Goal: Information Seeking & Learning: Learn about a topic

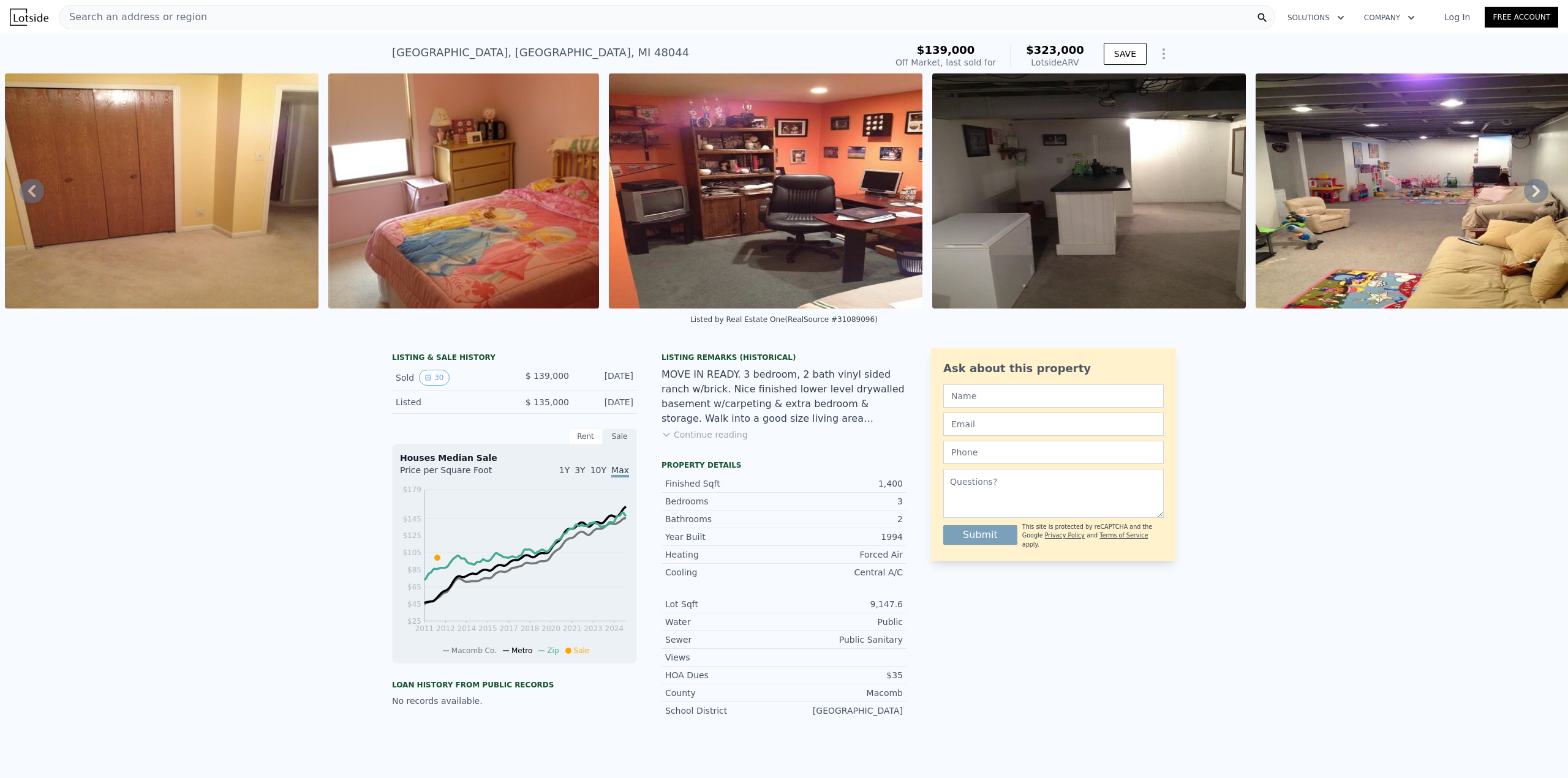
scroll to position [0, 8599]
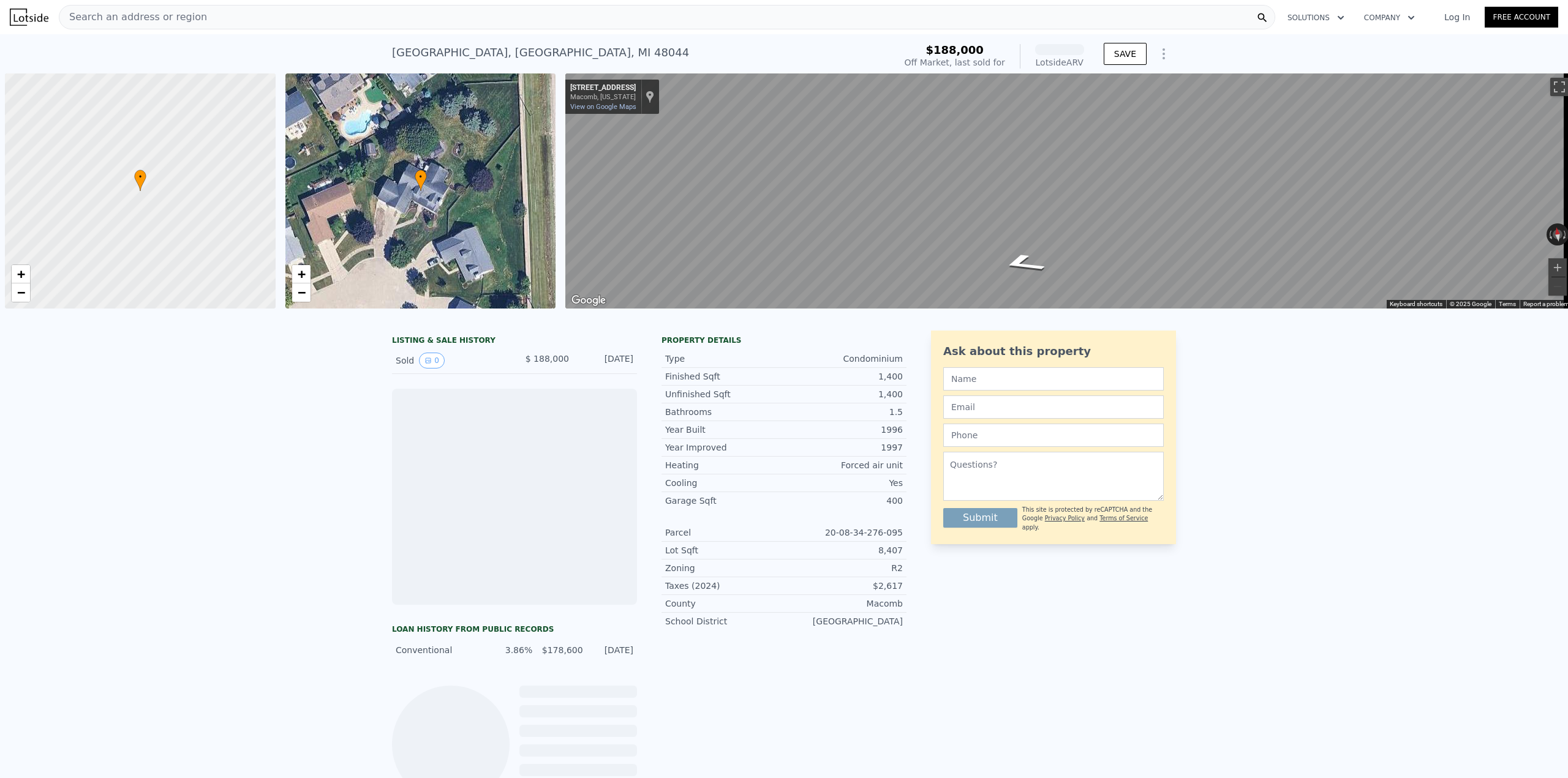
scroll to position [0, 5]
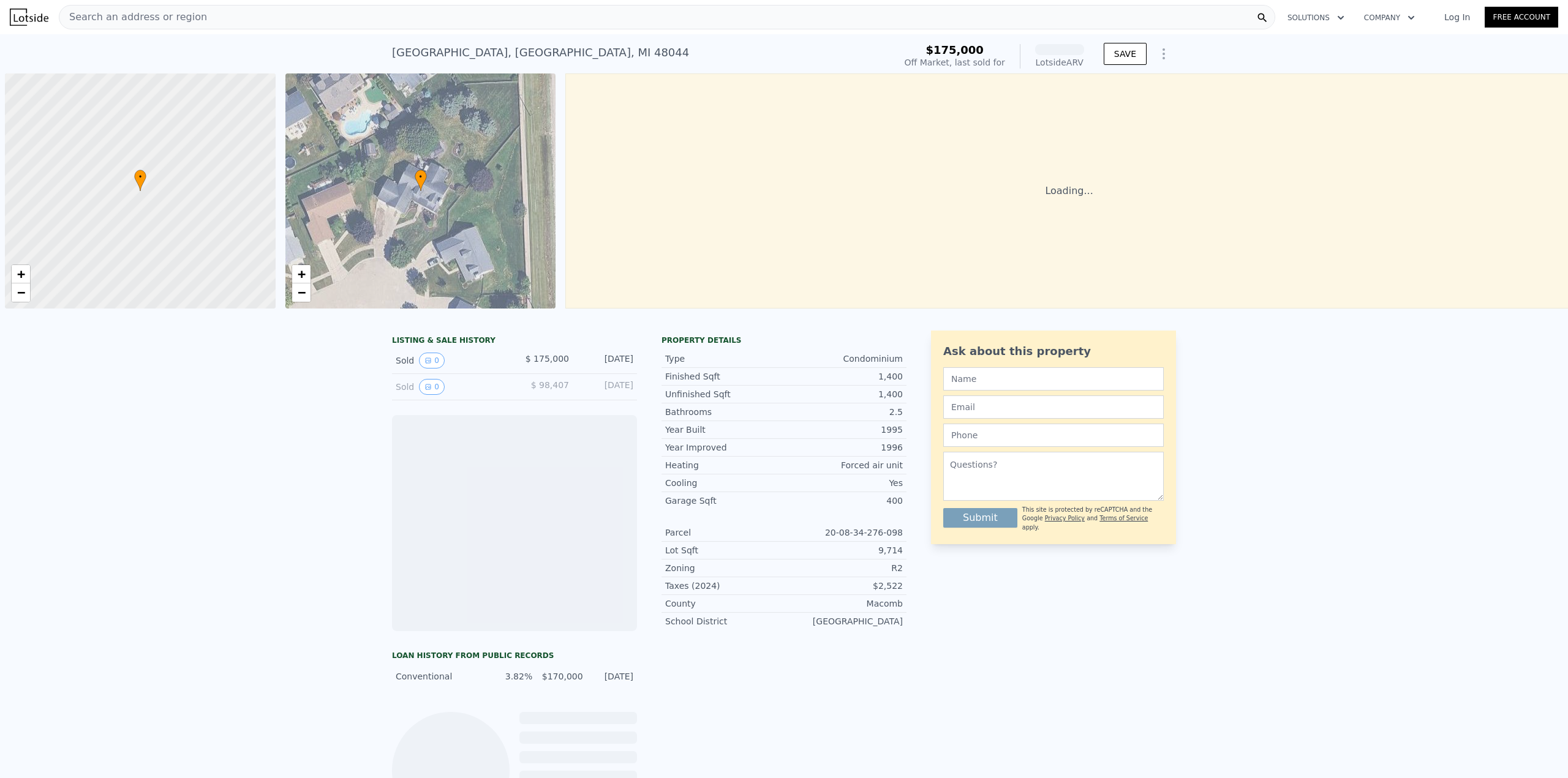
scroll to position [0, 5]
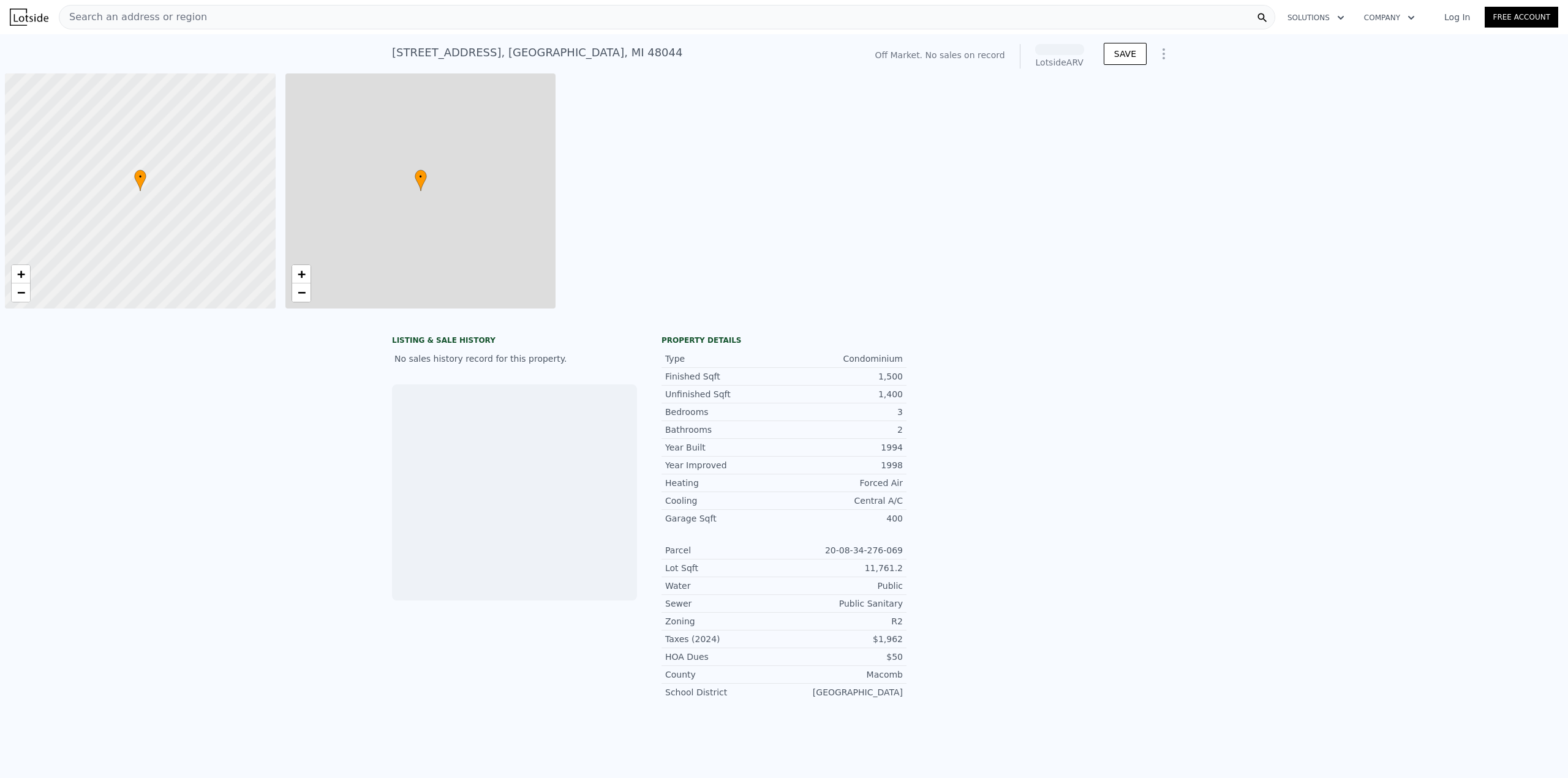
scroll to position [0, 5]
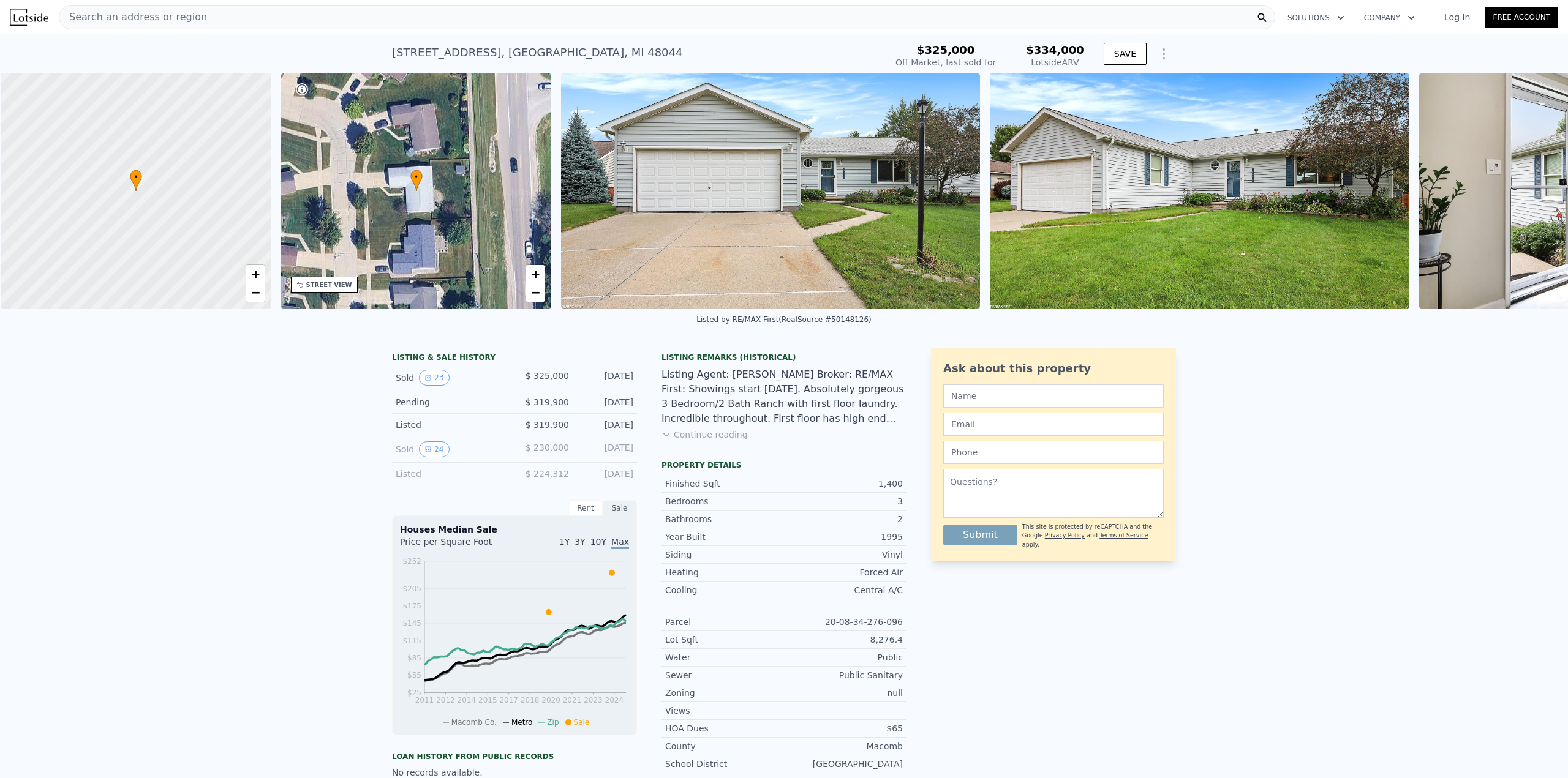
scroll to position [0, 5]
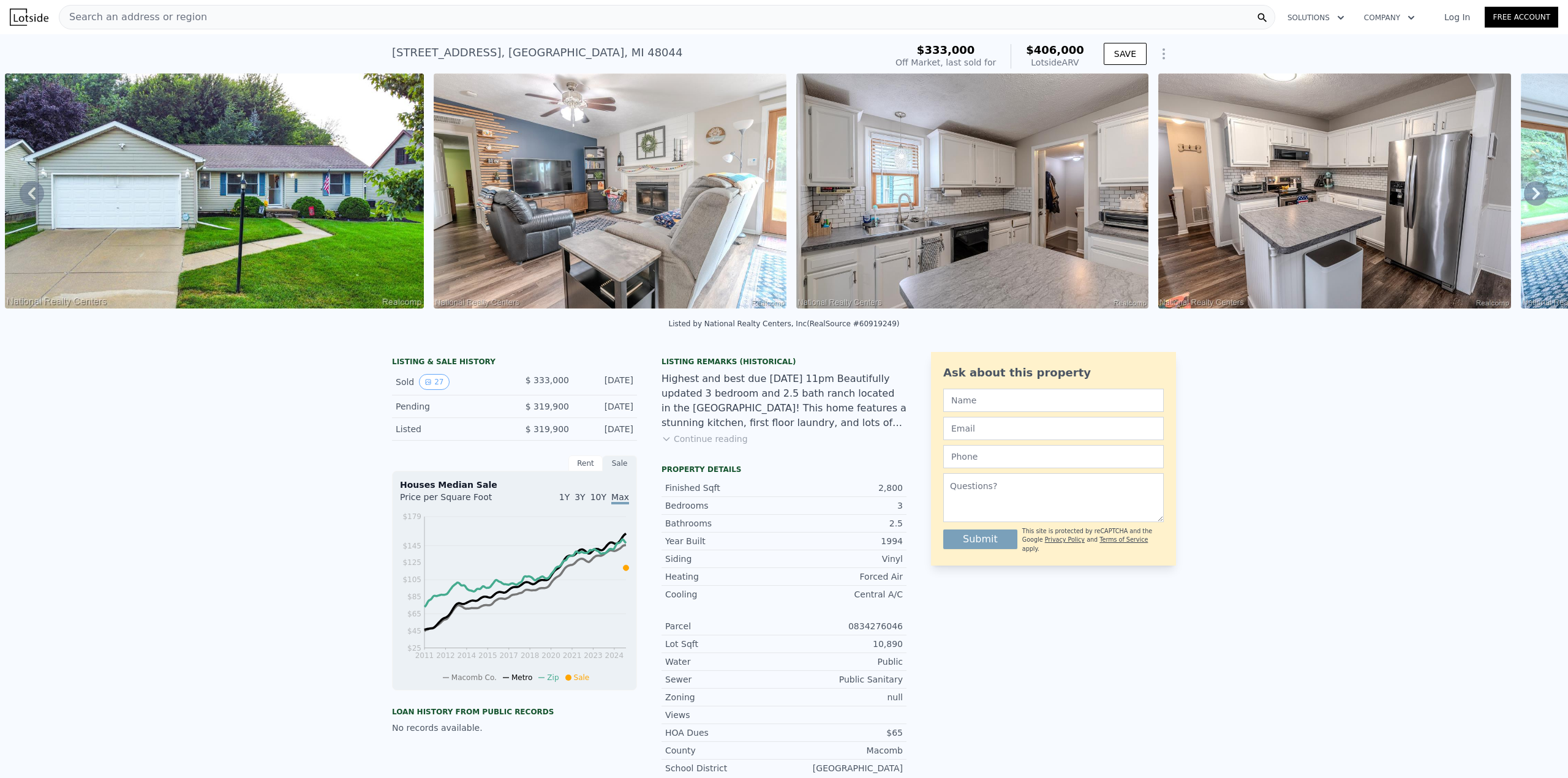
click at [574, 472] on div "Rent" at bounding box center [586, 463] width 34 height 16
click at [620, 472] on div "Sale" at bounding box center [620, 463] width 34 height 16
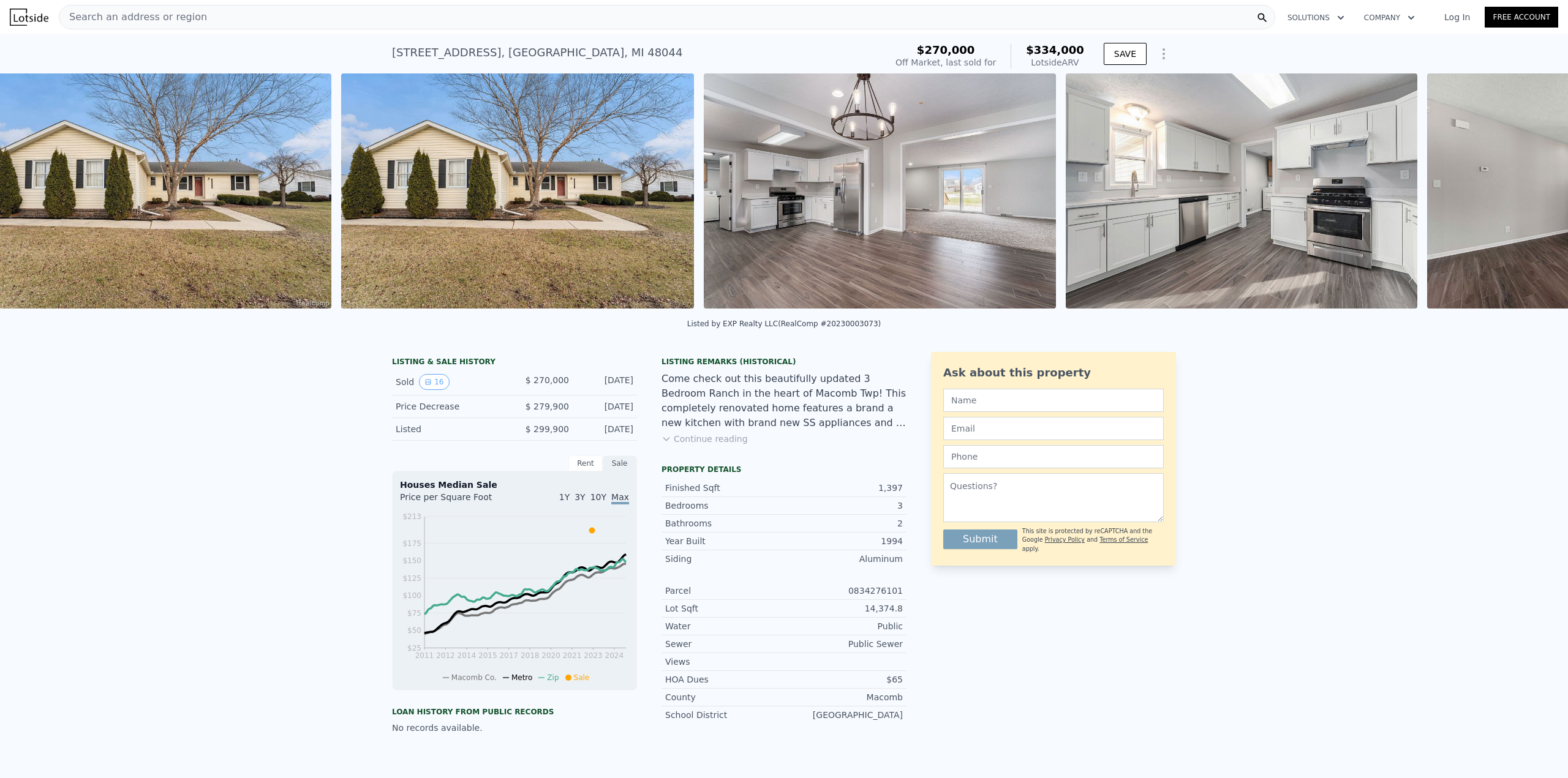
scroll to position [0, 561]
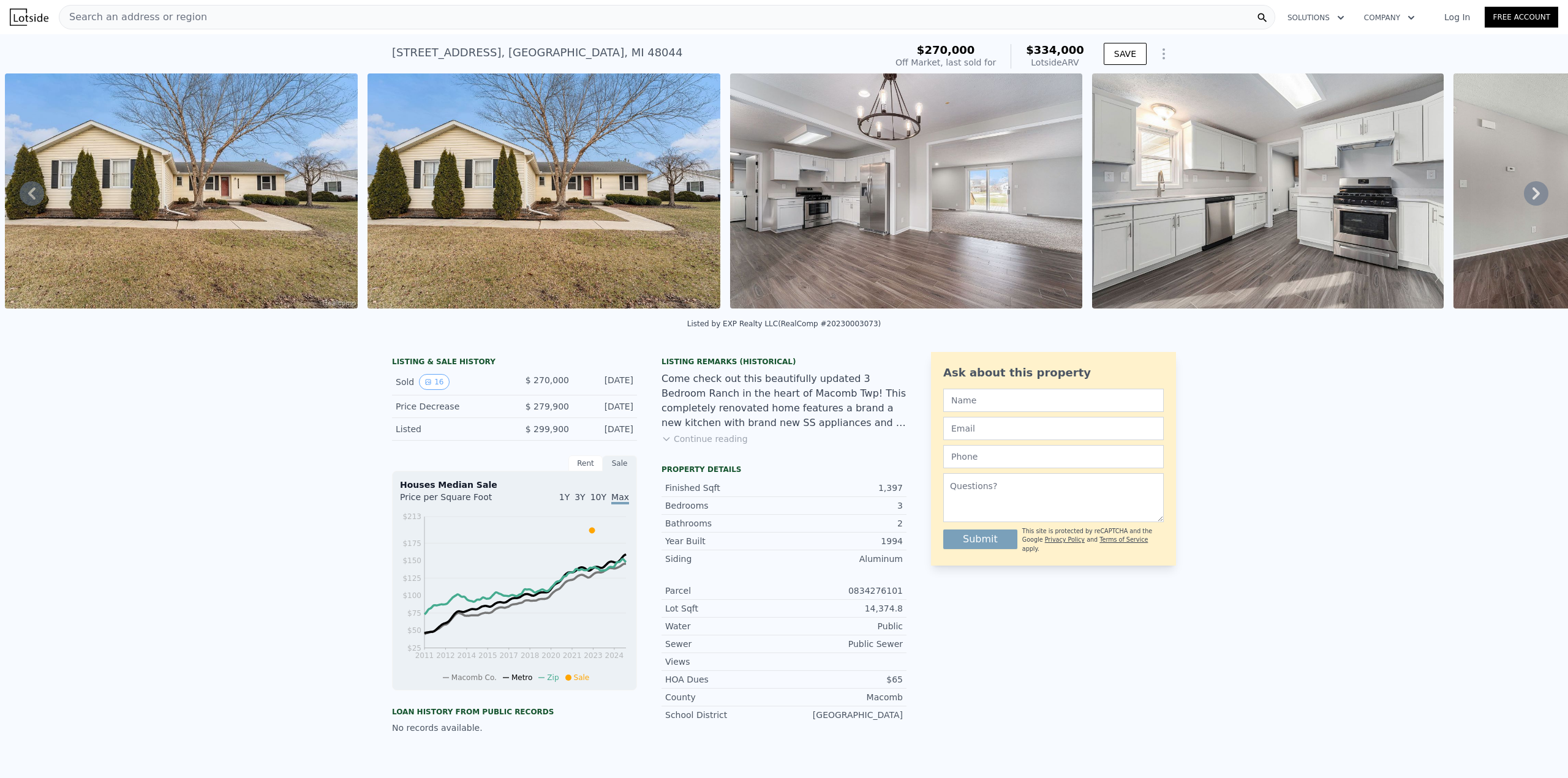
click at [834, 256] on img at bounding box center [906, 190] width 353 height 235
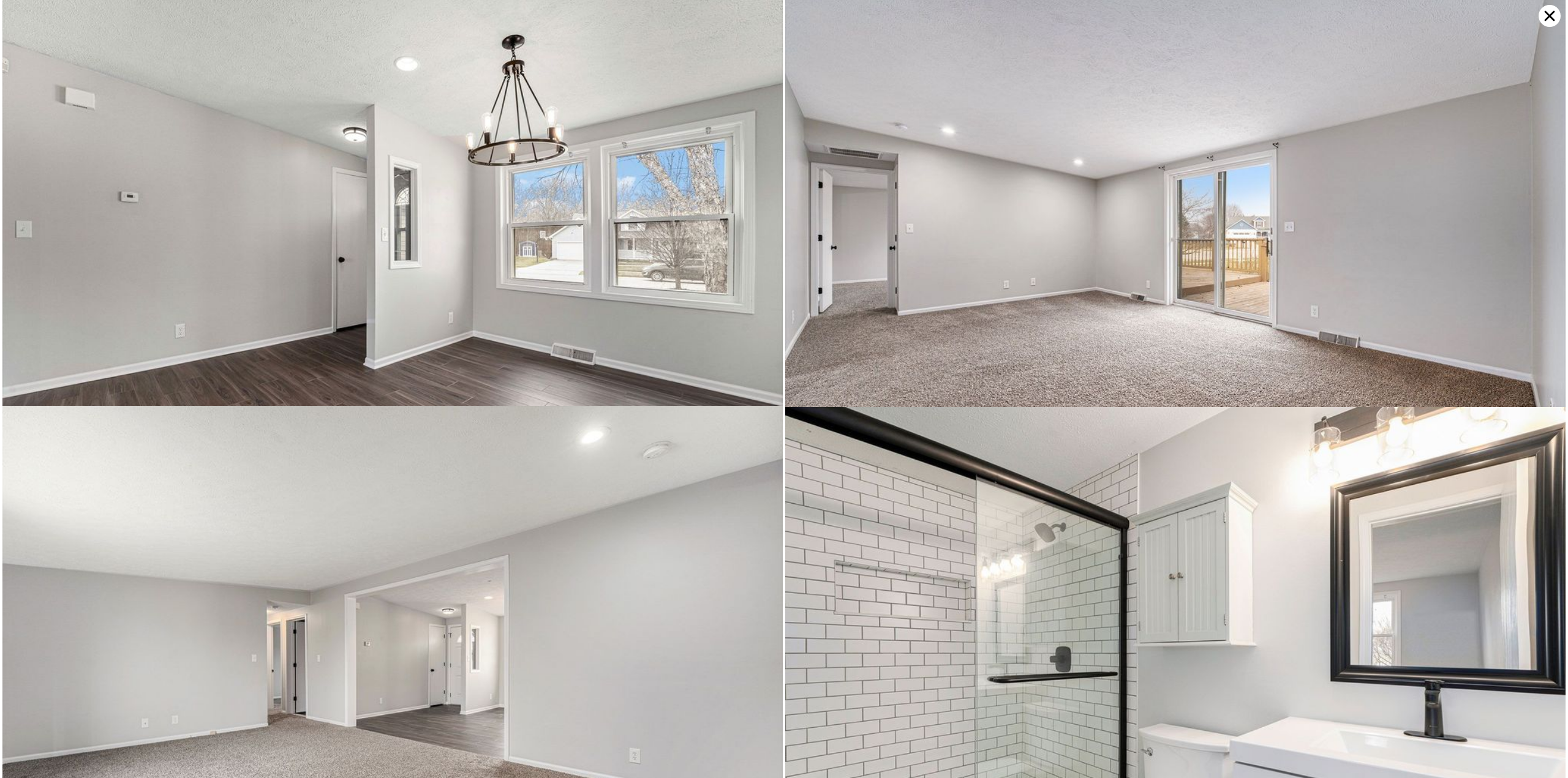
scroll to position [843, 0]
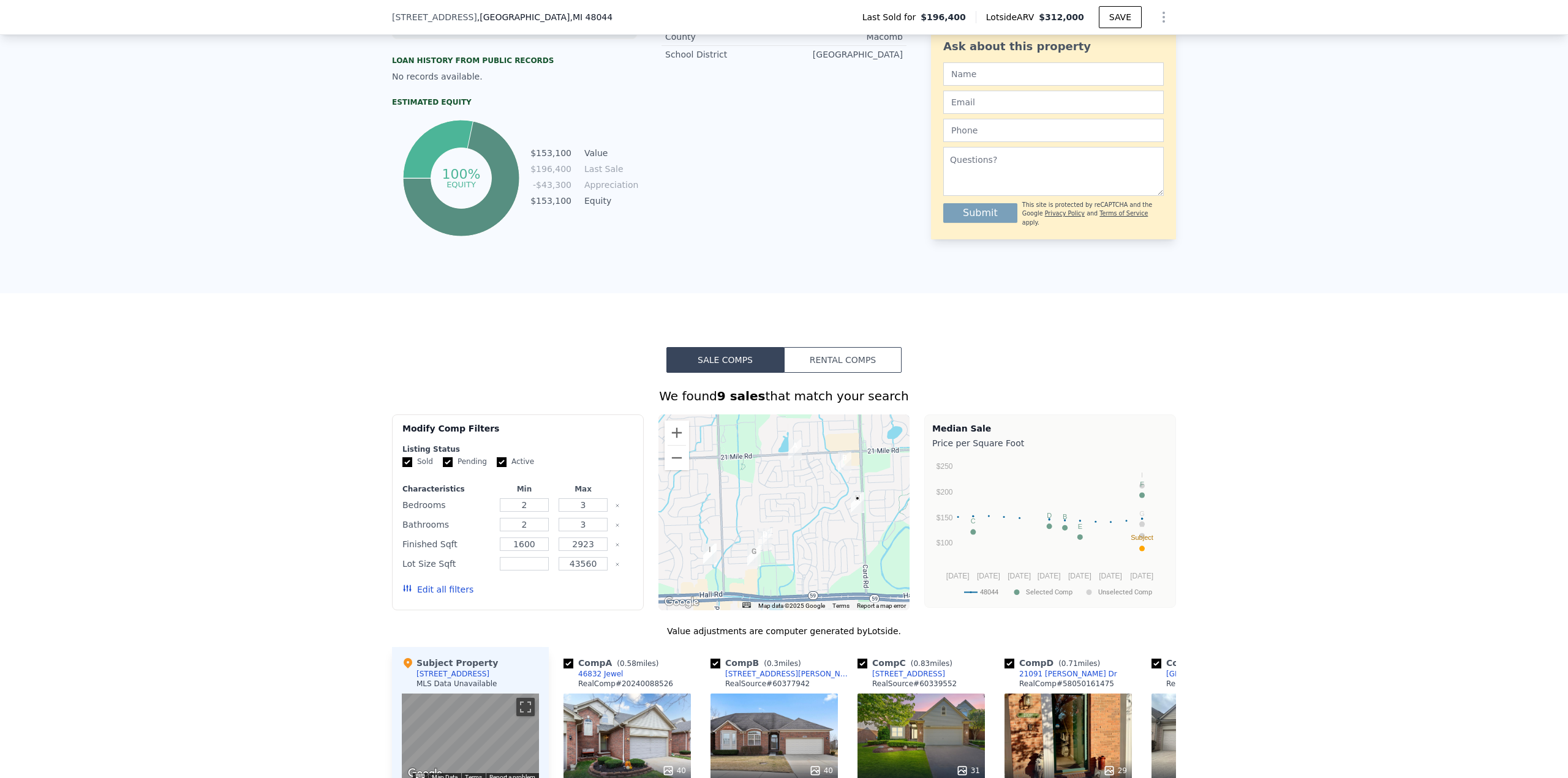
scroll to position [853, 0]
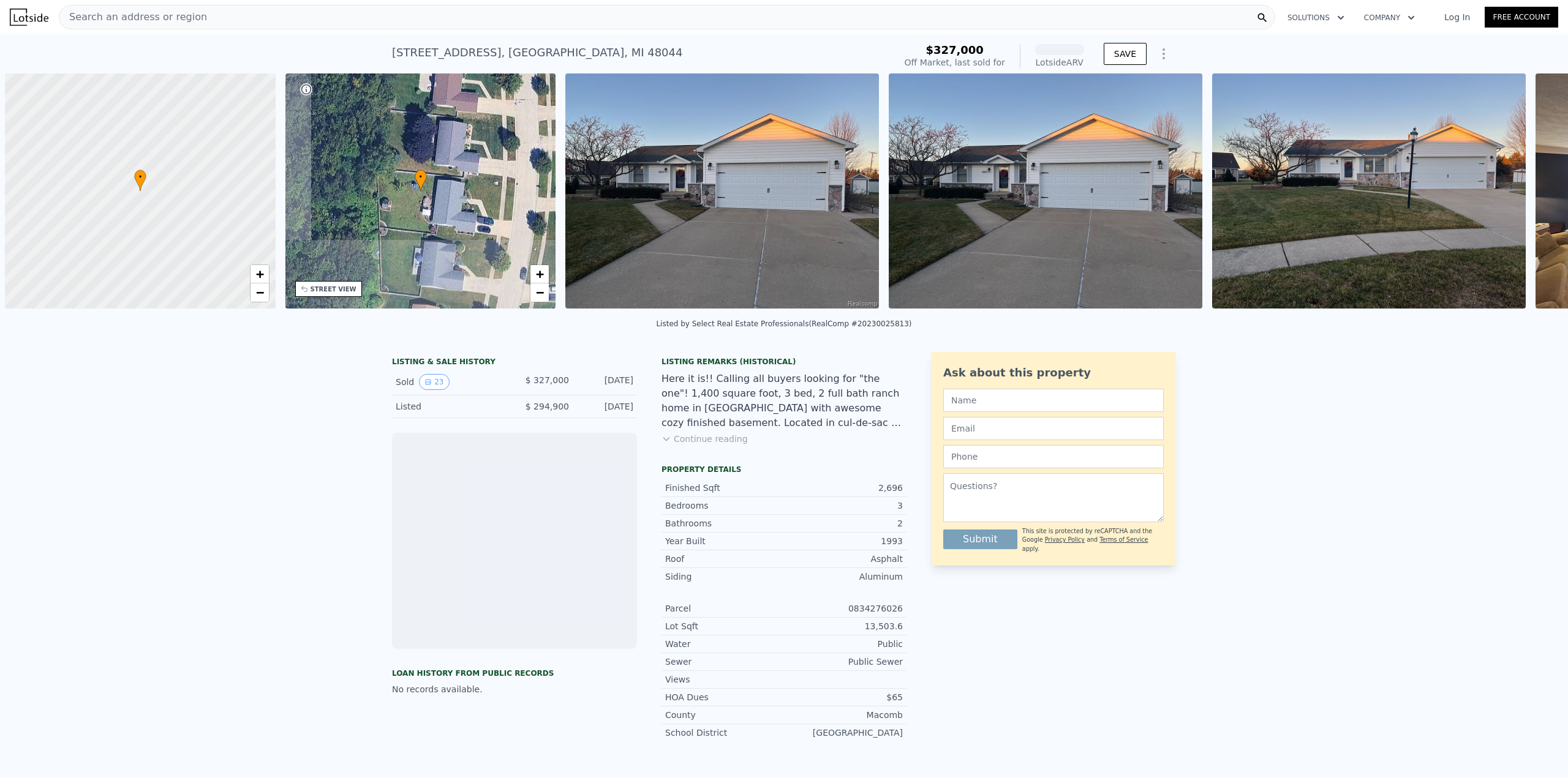
scroll to position [0, 5]
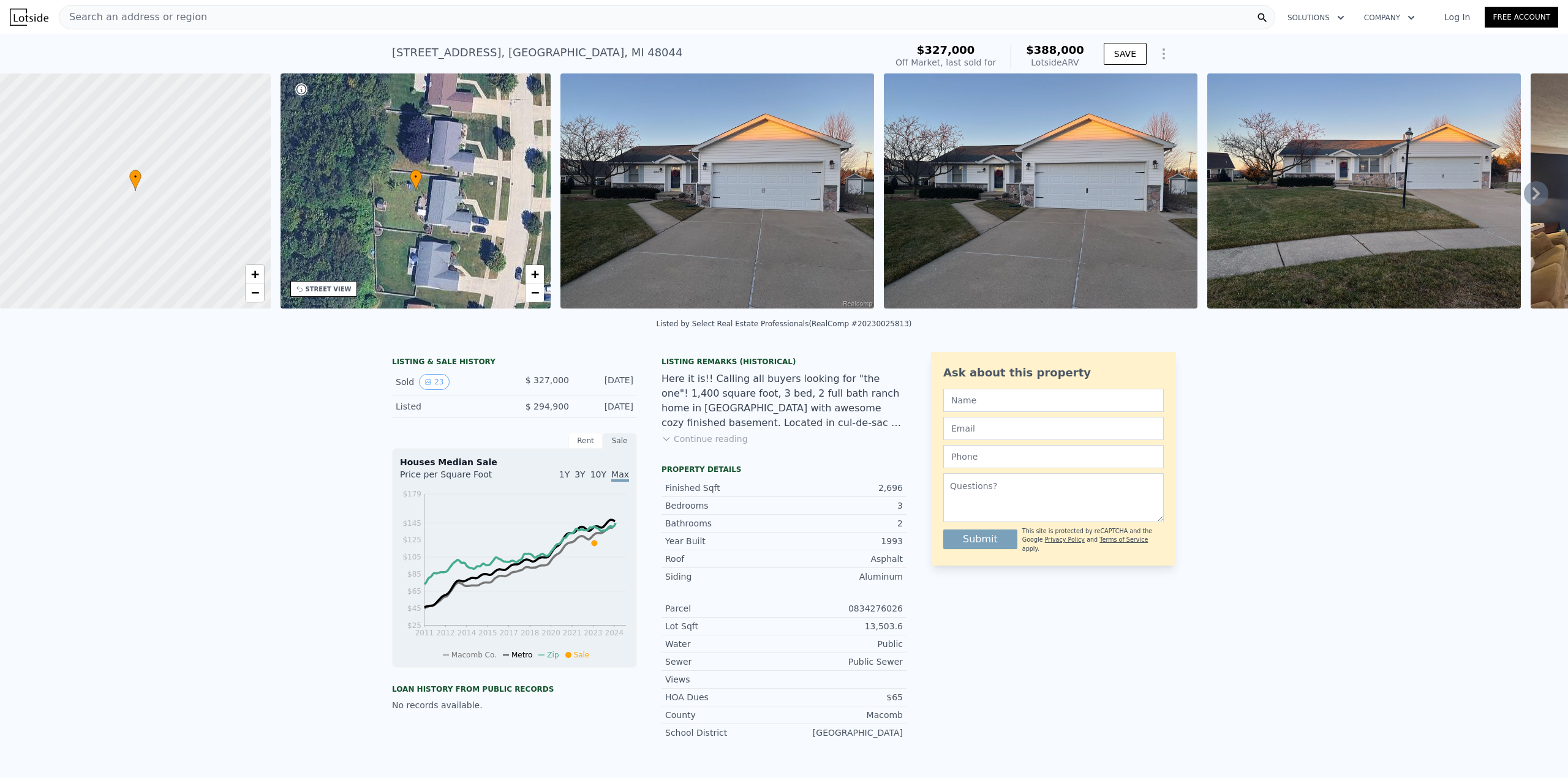
drag, startPoint x: 276, startPoint y: 321, endPoint x: 397, endPoint y: 322, distance: 121.0
click at [397, 322] on div "Listed by Select Real Estate Professionals (RealComp #20230025813)" at bounding box center [784, 327] width 1568 height 29
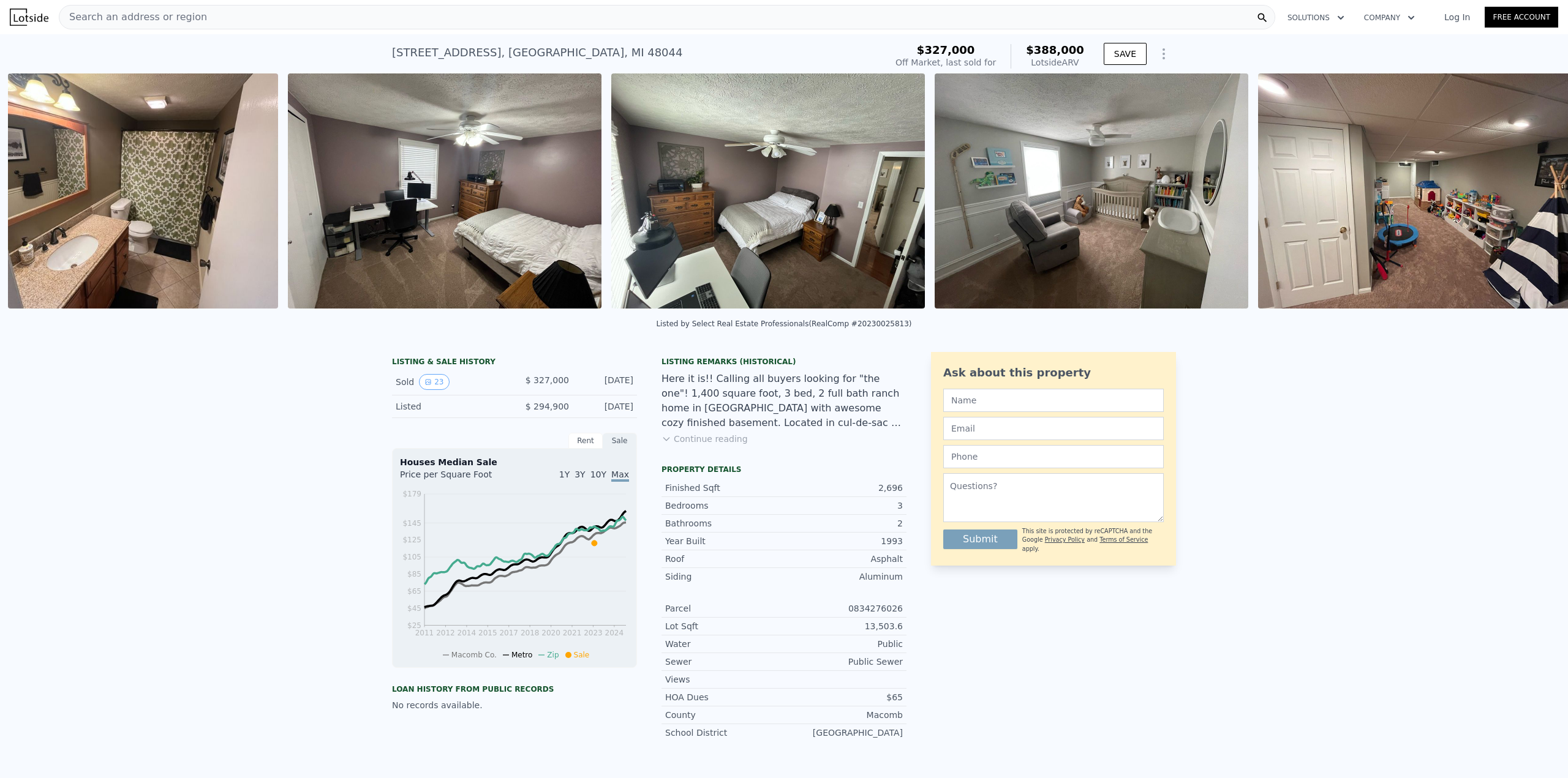
scroll to position [0, 4442]
